Goal: Use online tool/utility: Utilize a website feature to perform a specific function

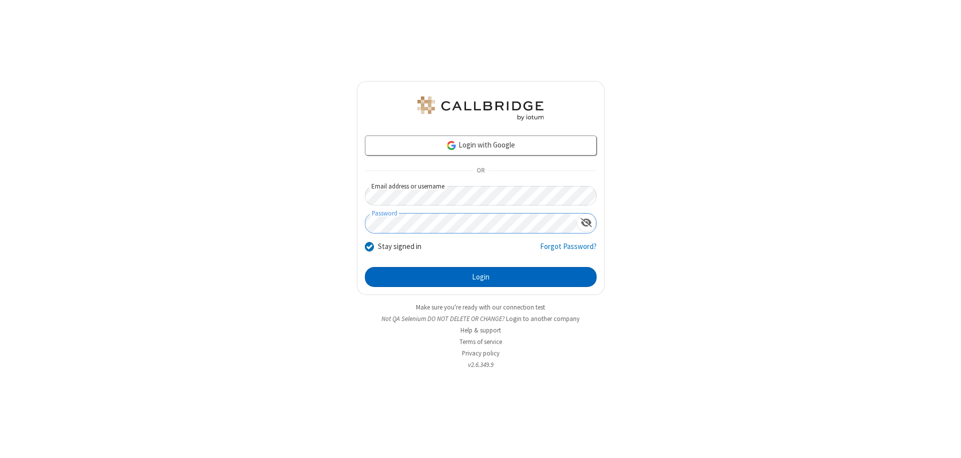
click at [480, 277] on button "Login" at bounding box center [481, 277] width 232 height 20
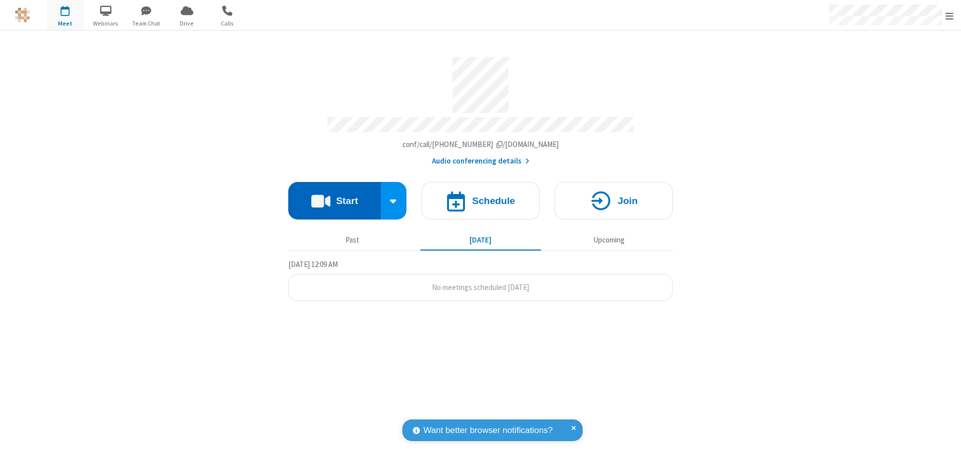
click at [334, 196] on button "Start" at bounding box center [334, 201] width 93 height 38
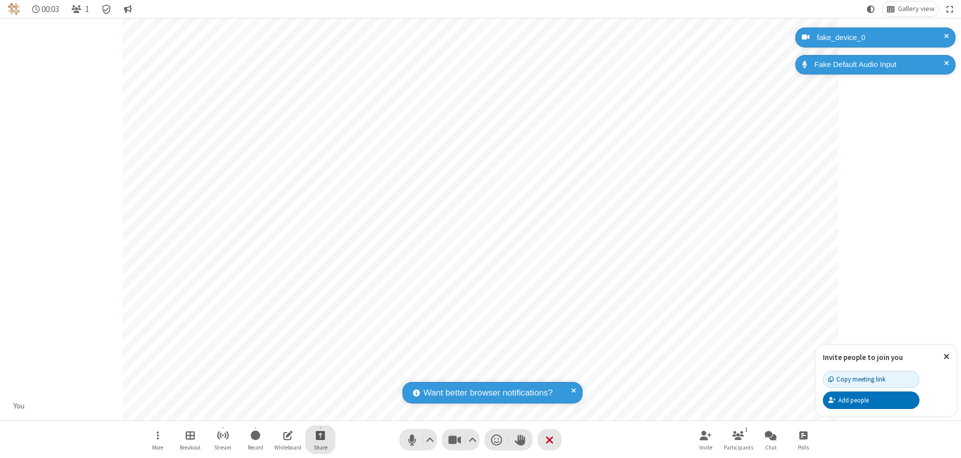
click at [320, 435] on span "Start sharing" at bounding box center [321, 435] width 10 height 13
click at [320, 374] on span "Share additional camera" at bounding box center [326, 376] width 74 height 9
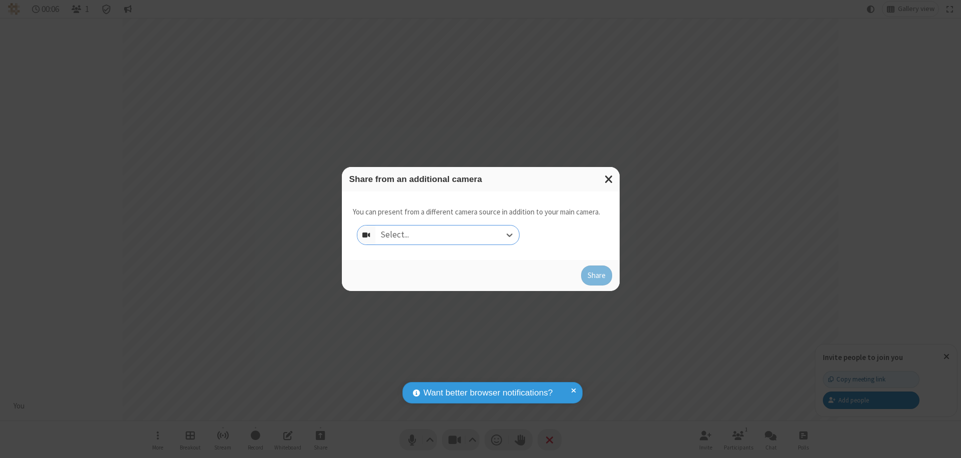
click at [447, 235] on div "Select..." at bounding box center [447, 235] width 144 height 19
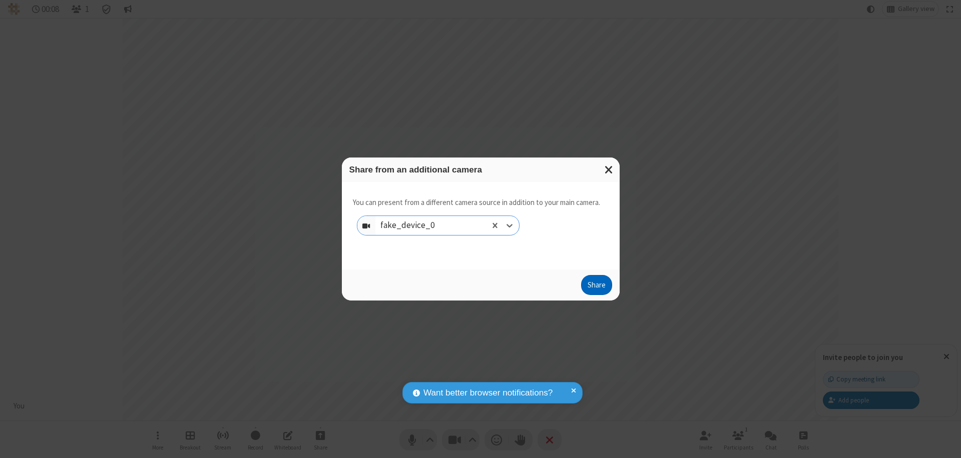
click at [596, 287] on button "Share" at bounding box center [596, 285] width 31 height 20
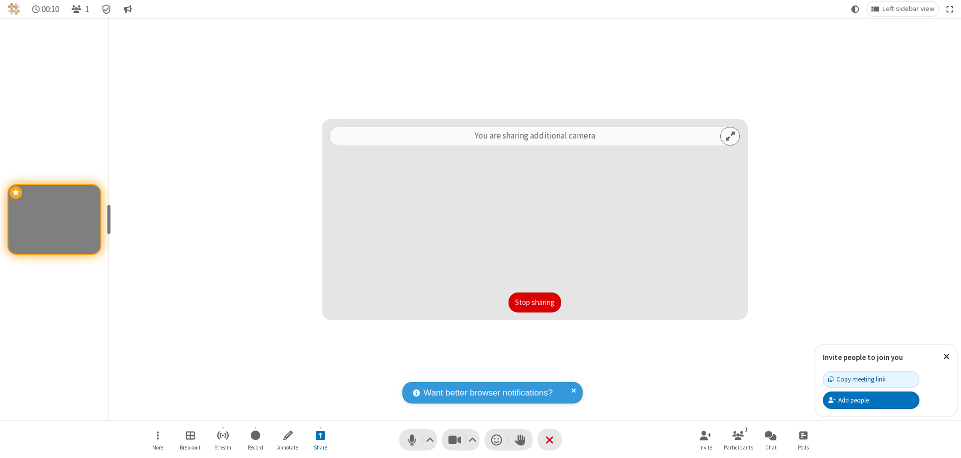
click at [534, 303] on button "Stop sharing" at bounding box center [534, 303] width 53 height 20
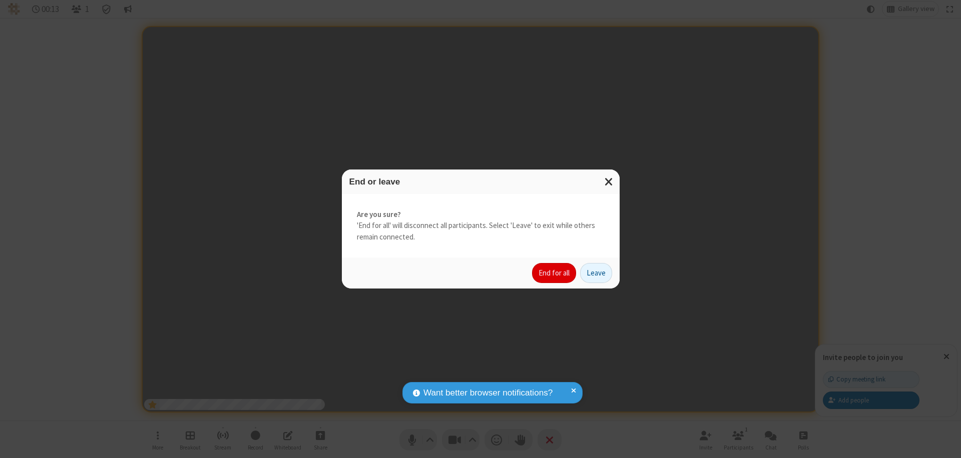
click at [554, 273] on button "End for all" at bounding box center [554, 273] width 44 height 20
